Goal: Complete application form: Complete application form

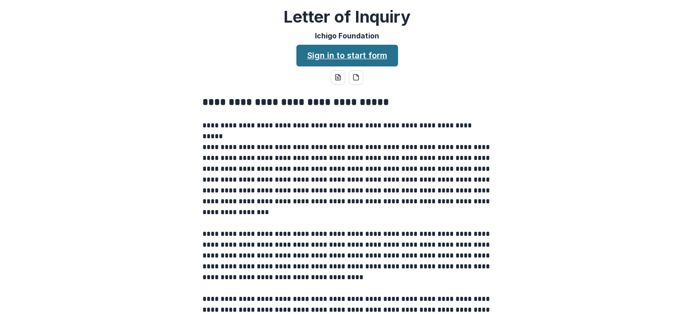
click at [347, 61] on link "Sign in to start form" at bounding box center [348, 56] width 102 height 22
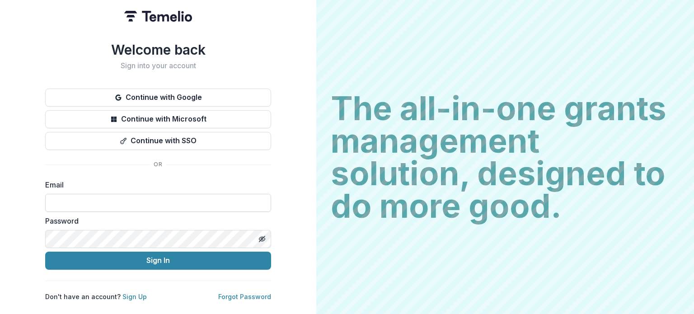
click at [131, 201] on input at bounding box center [158, 203] width 226 height 18
type input "**********"
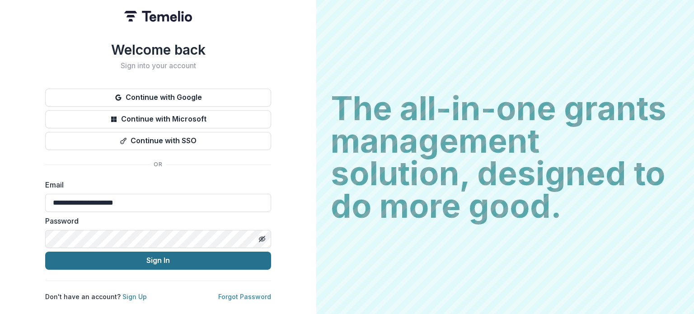
click at [132, 260] on button "Sign In" at bounding box center [158, 261] width 226 height 18
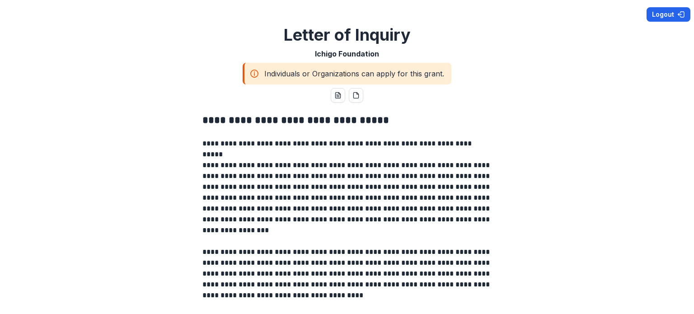
click at [664, 17] on button "Logout" at bounding box center [669, 14] width 44 height 14
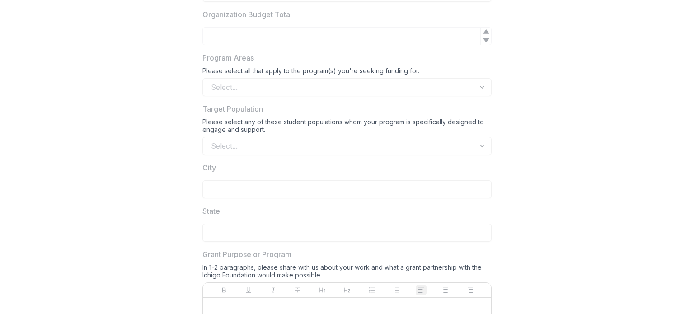
scroll to position [579, 0]
